Goal: Navigation & Orientation: Find specific page/section

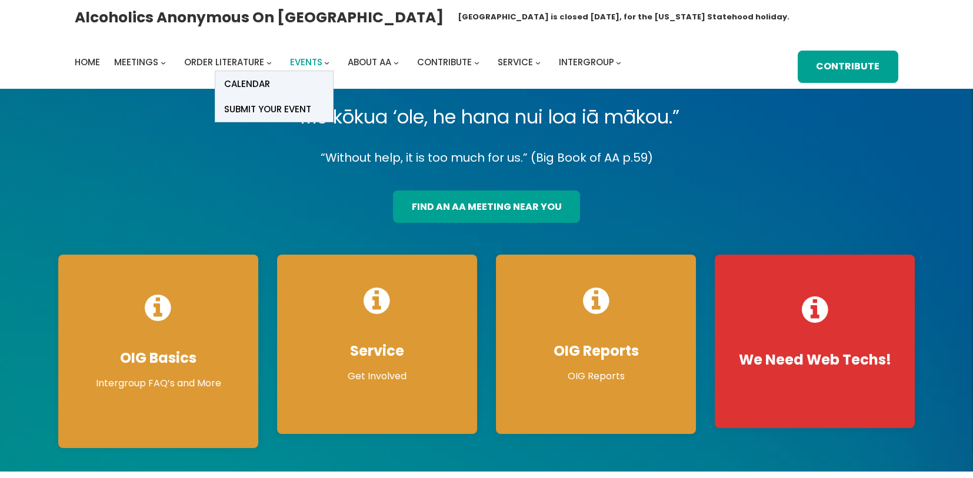
click at [317, 62] on span "Events" at bounding box center [306, 62] width 32 height 12
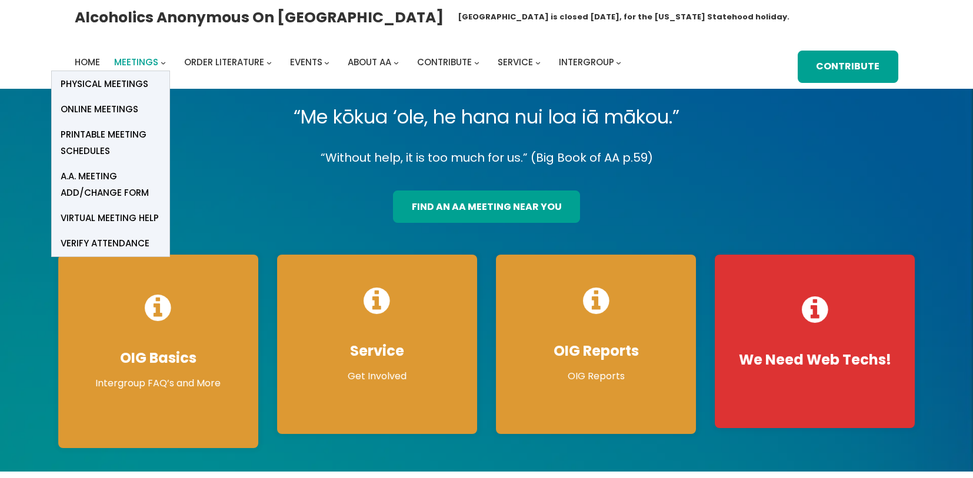
click at [152, 56] on span "Meetings" at bounding box center [136, 62] width 44 height 12
